Goal: Submit feedback/report problem

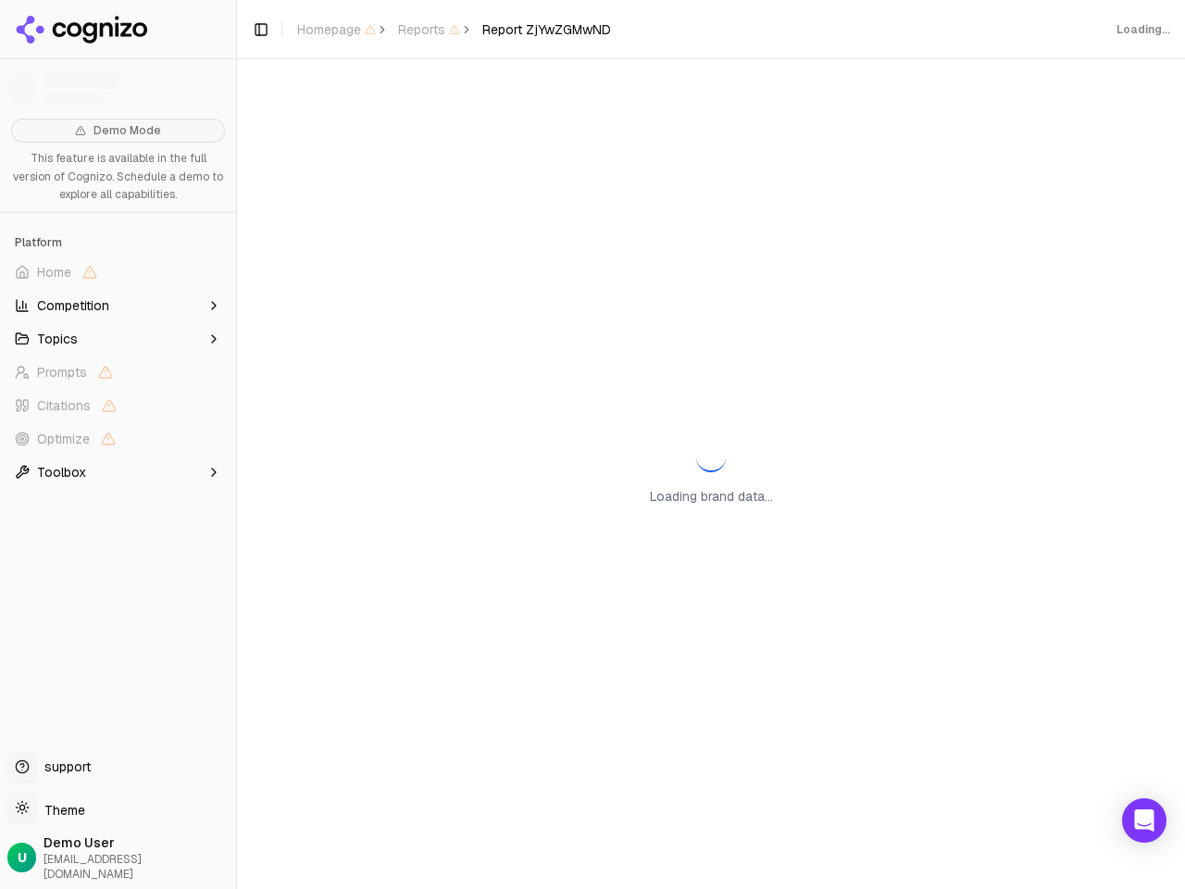
click at [118, 272] on span "Home" at bounding box center [117, 272] width 221 height 30
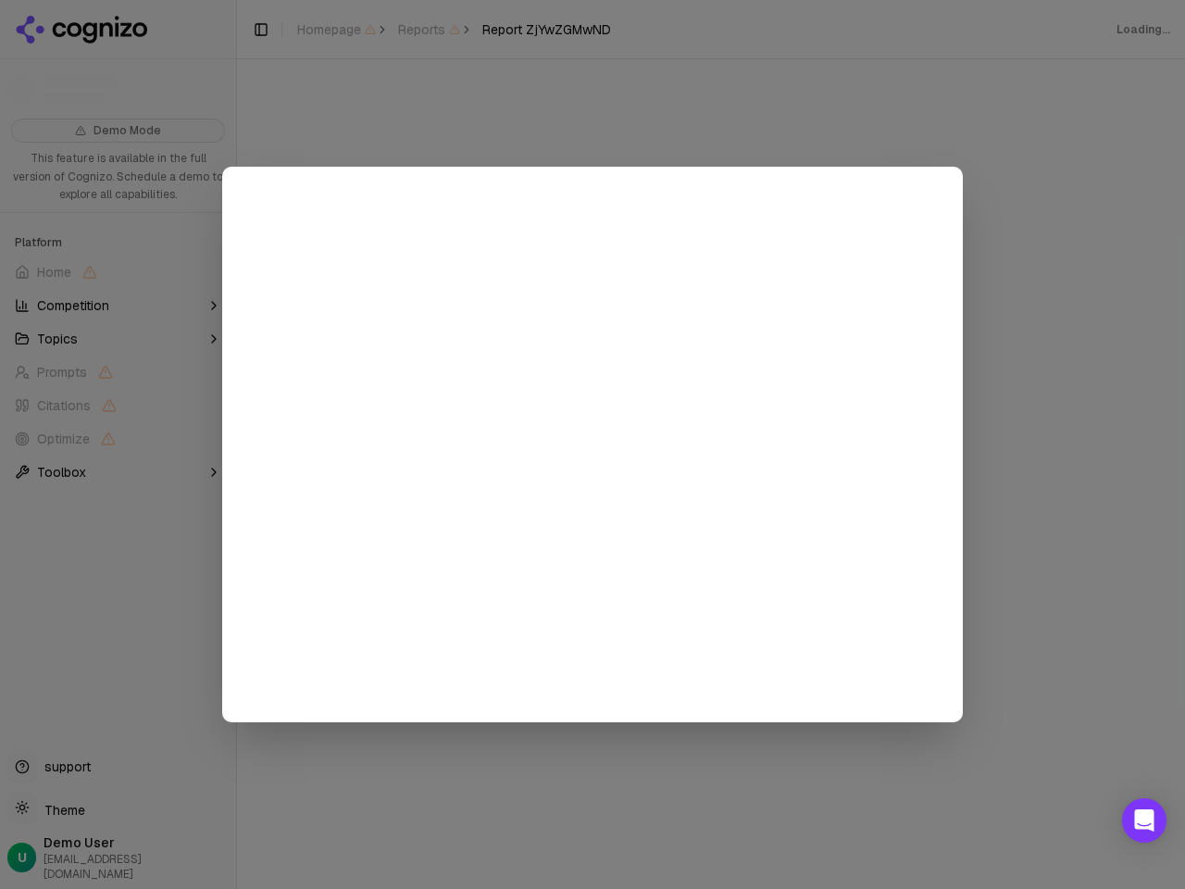
click at [118, 306] on div at bounding box center [592, 444] width 1185 height 889
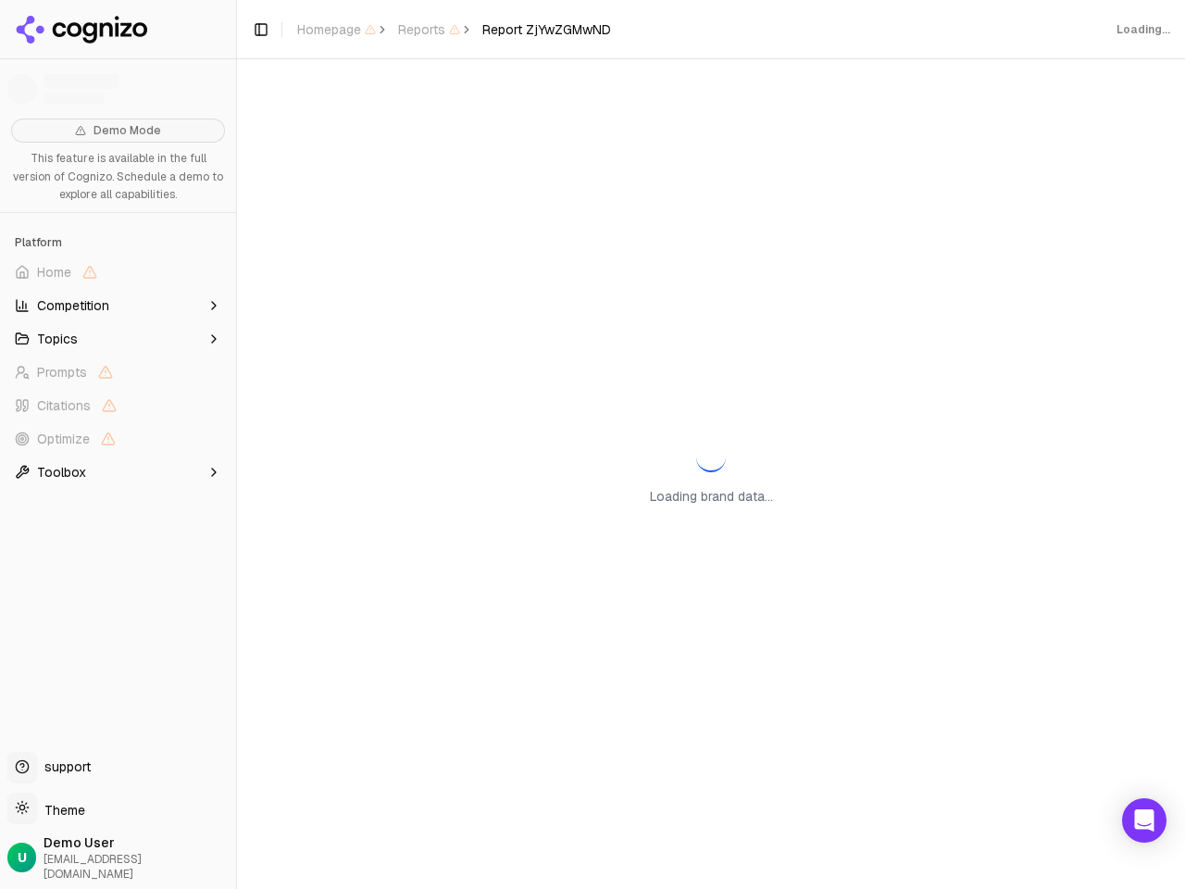
click at [118, 339] on button "Topics" at bounding box center [117, 339] width 221 height 30
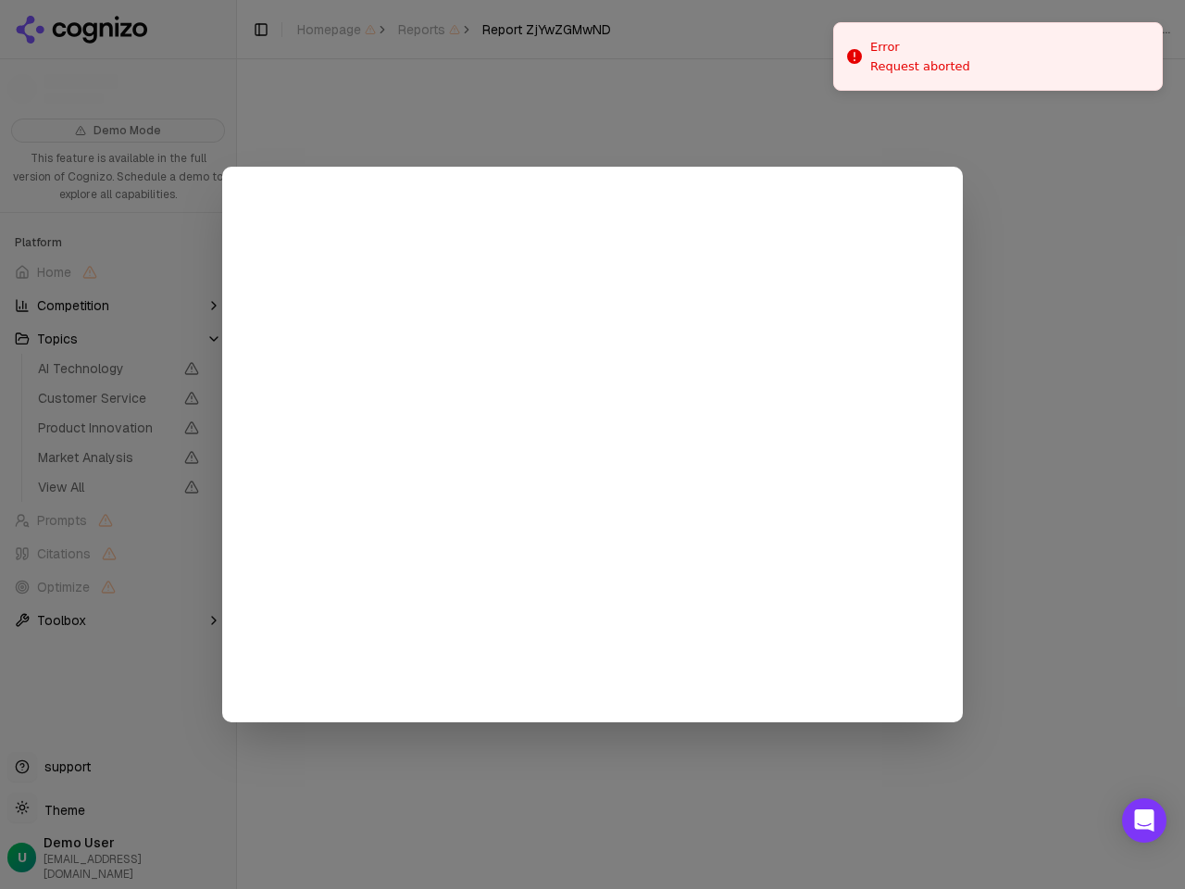
click at [118, 406] on div at bounding box center [592, 444] width 1185 height 889
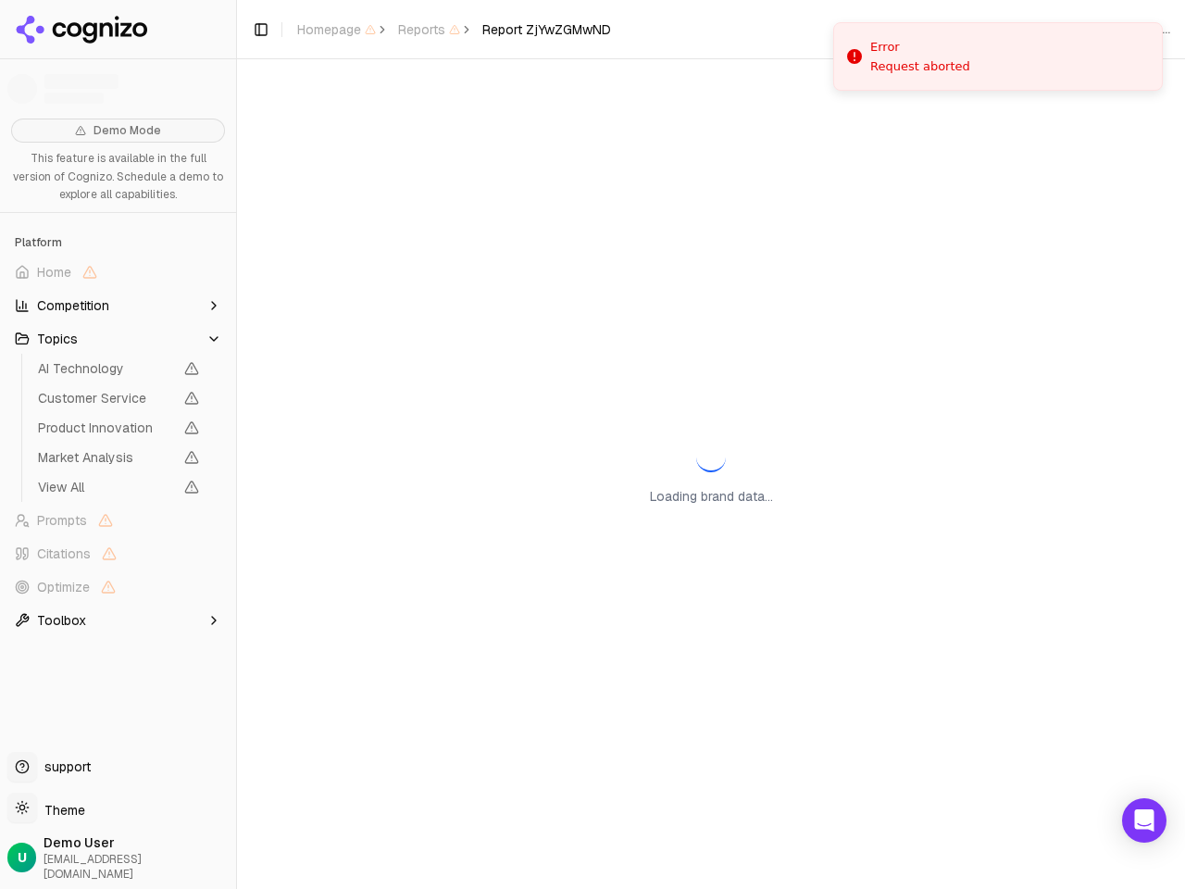
click at [118, 439] on span "Product Innovation" at bounding box center [119, 428] width 176 height 26
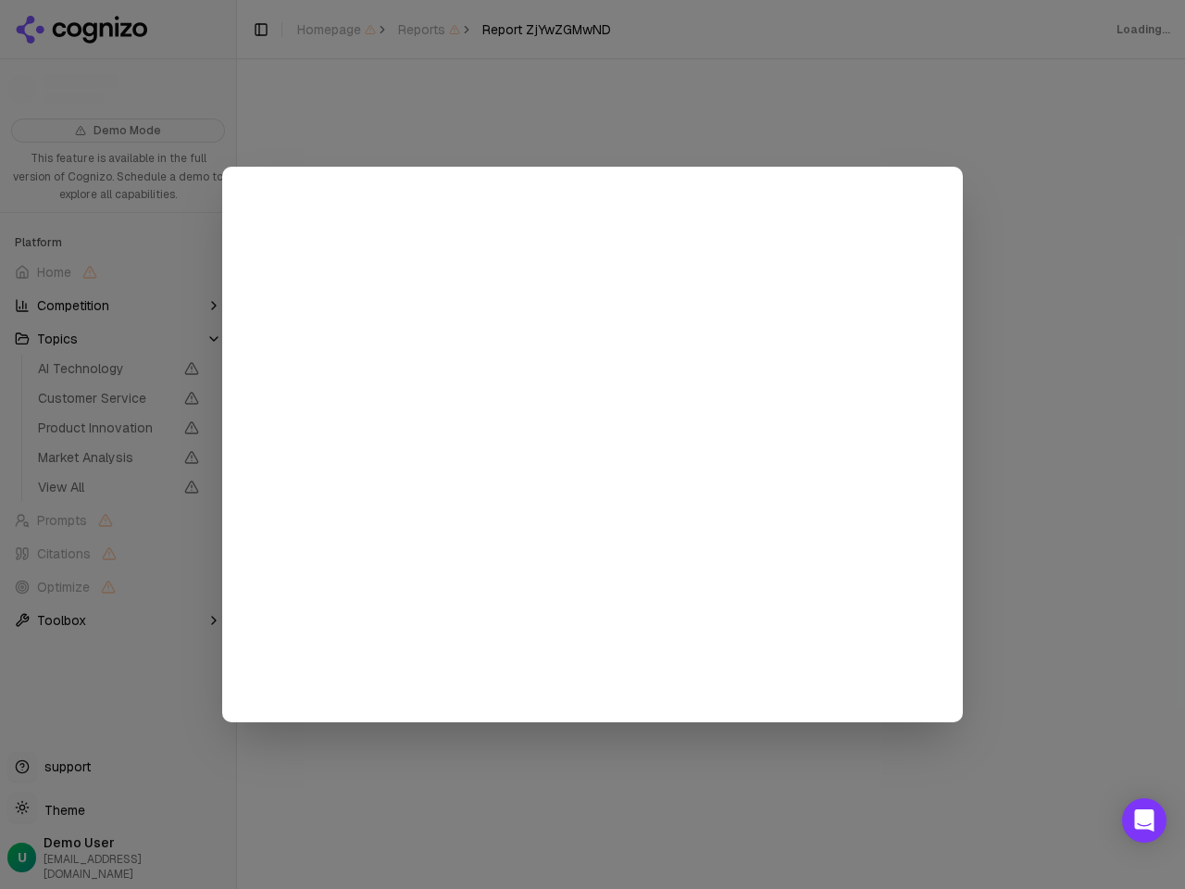
click at [118, 472] on div at bounding box center [592, 444] width 1185 height 889
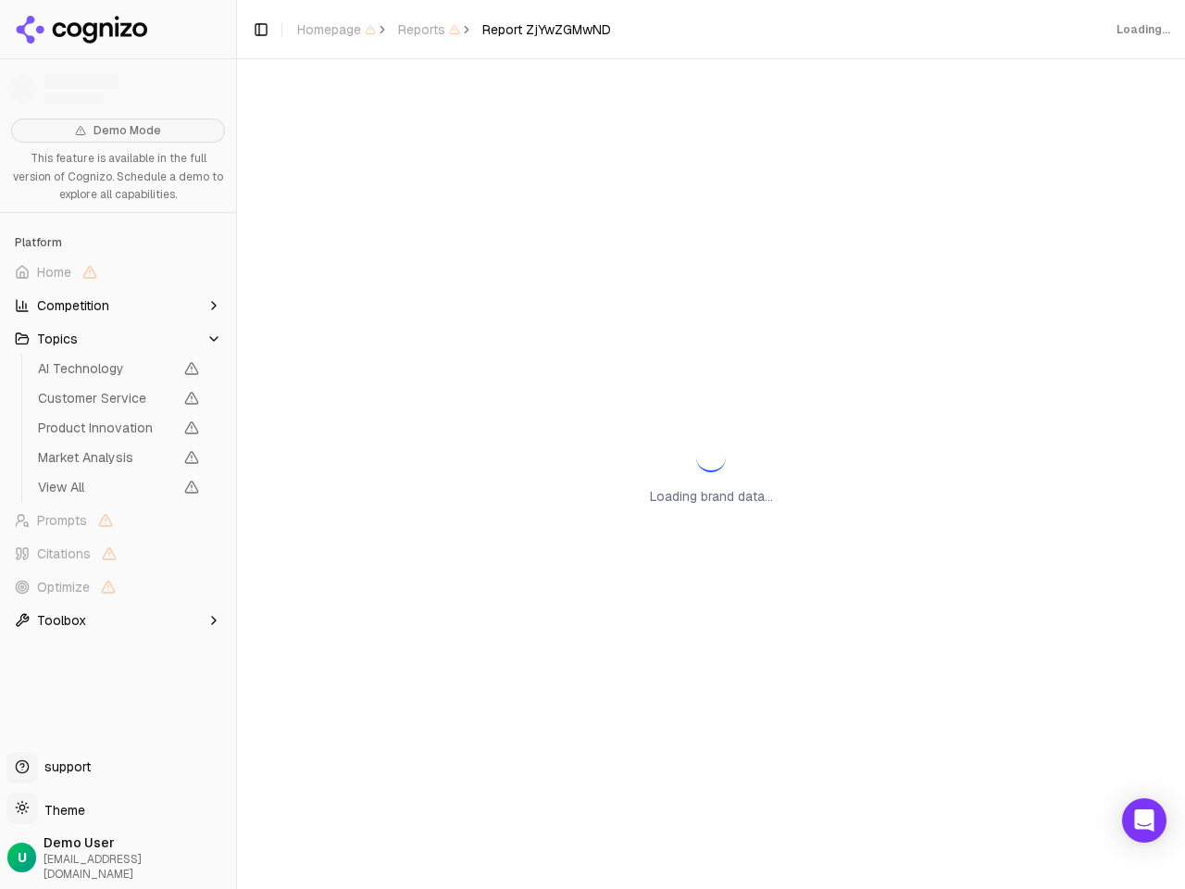
click at [236, 444] on button "Toggle Sidebar" at bounding box center [236, 444] width 15 height 889
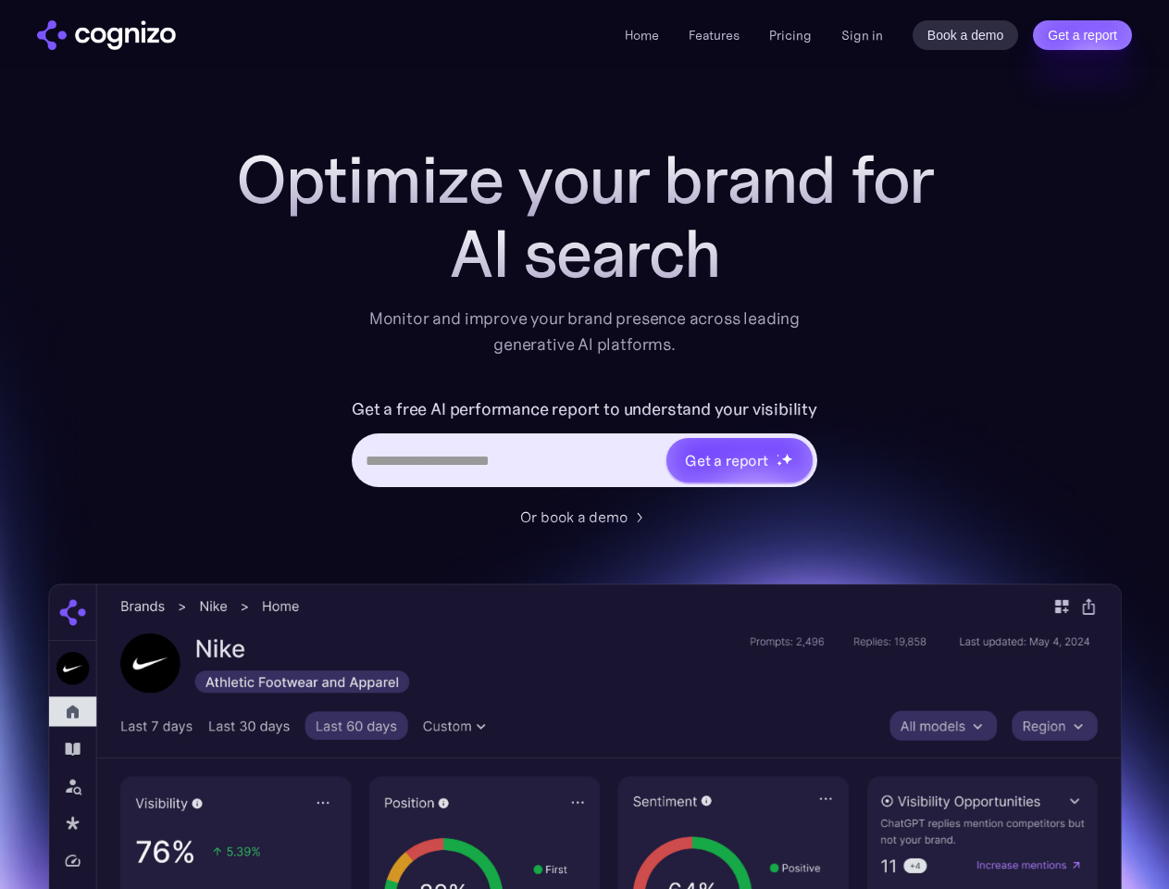
click at [1082, 35] on link "Get a report" at bounding box center [1082, 35] width 99 height 30
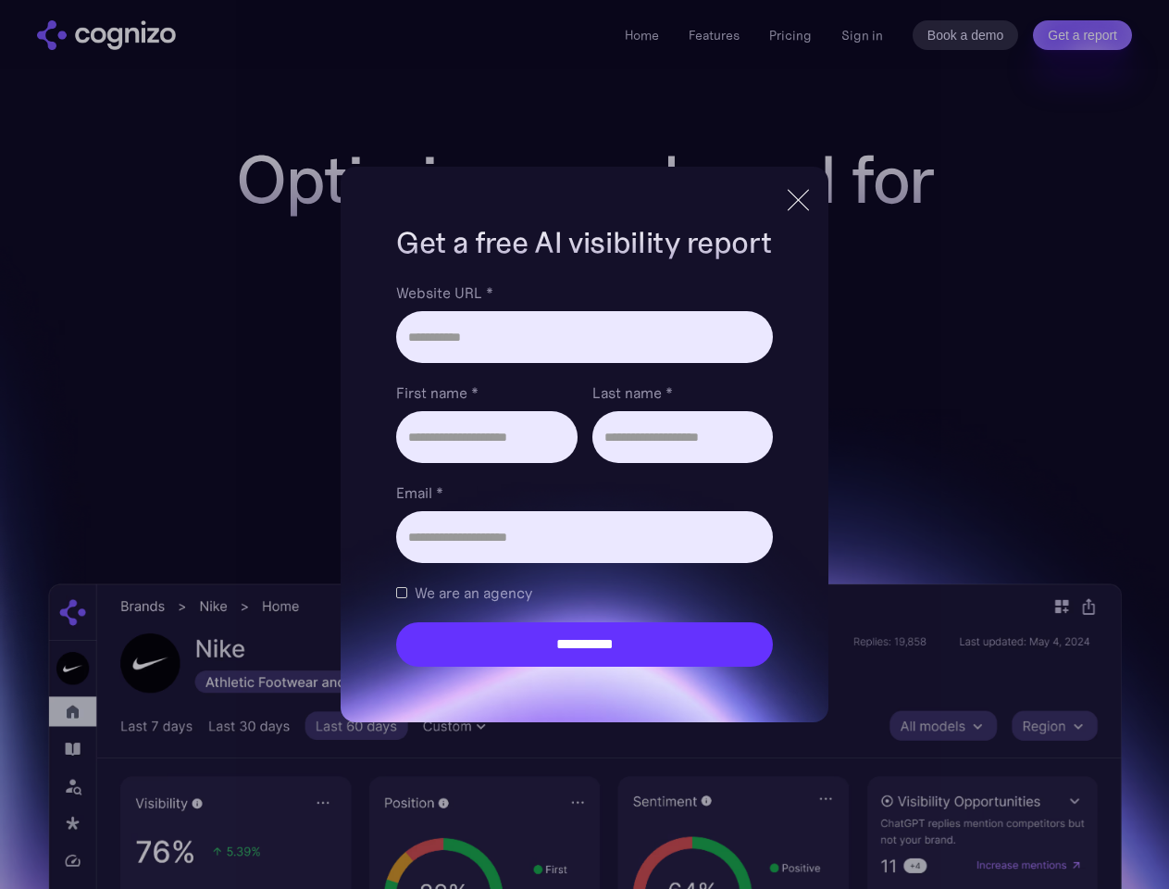
click at [739, 460] on input "Last name *" at bounding box center [683, 437] width 181 height 52
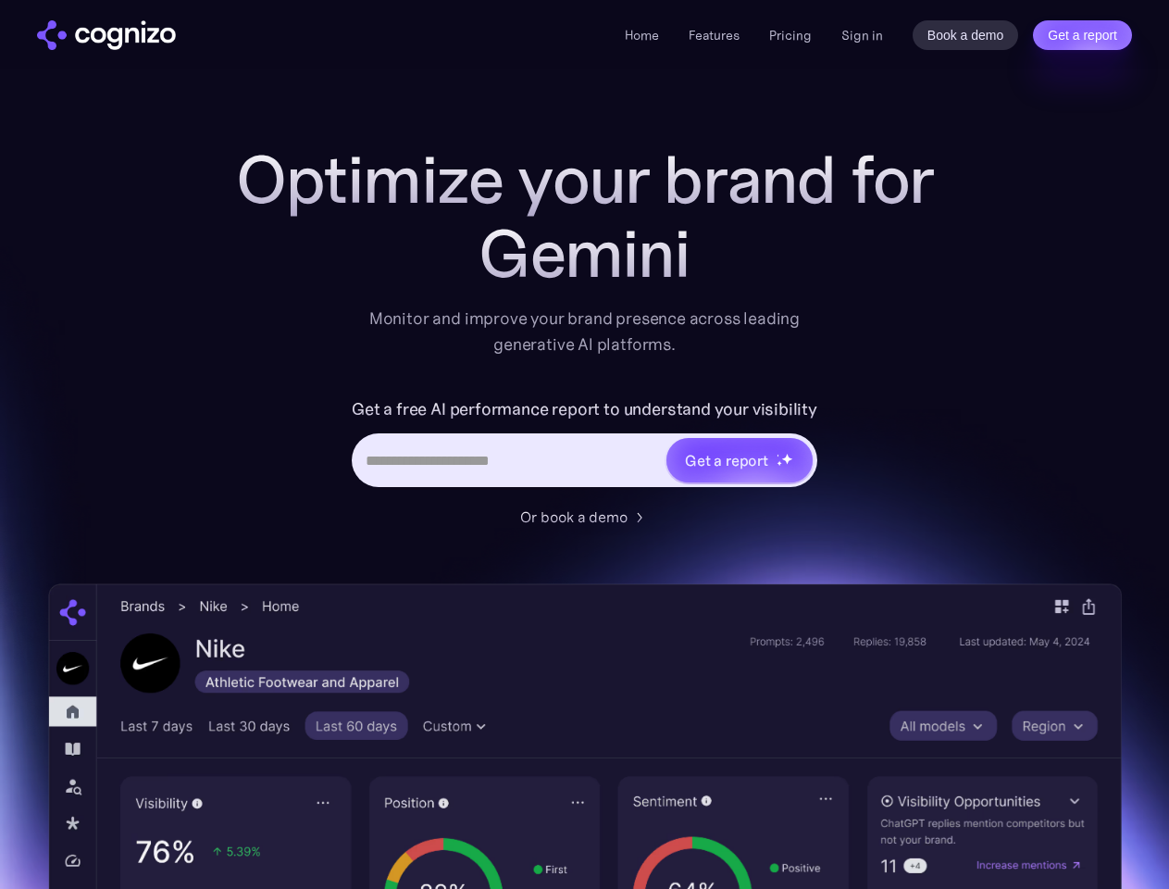
click at [1082, 35] on link "Get a report" at bounding box center [1082, 35] width 99 height 30
click at [0, 0] on input "Last name *" at bounding box center [0, 0] width 0 height 0
